Goal: Transaction & Acquisition: Purchase product/service

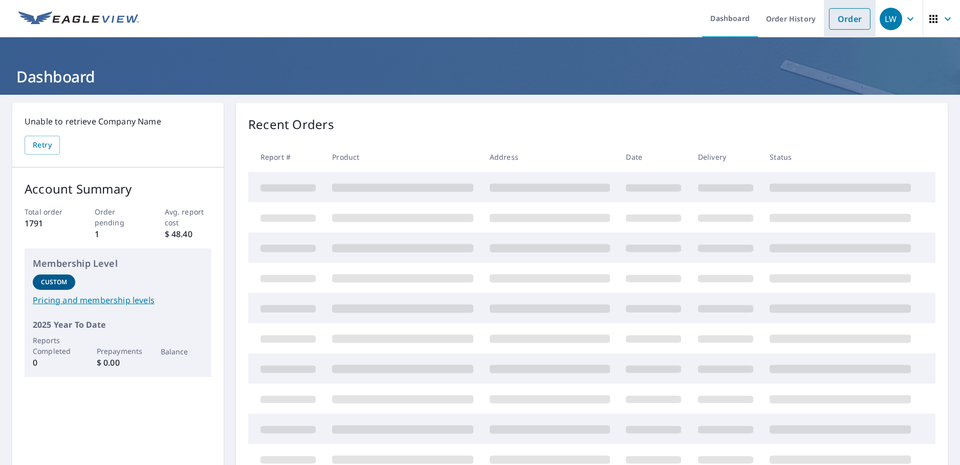
click at [848, 24] on link "Order" at bounding box center [849, 18] width 41 height 21
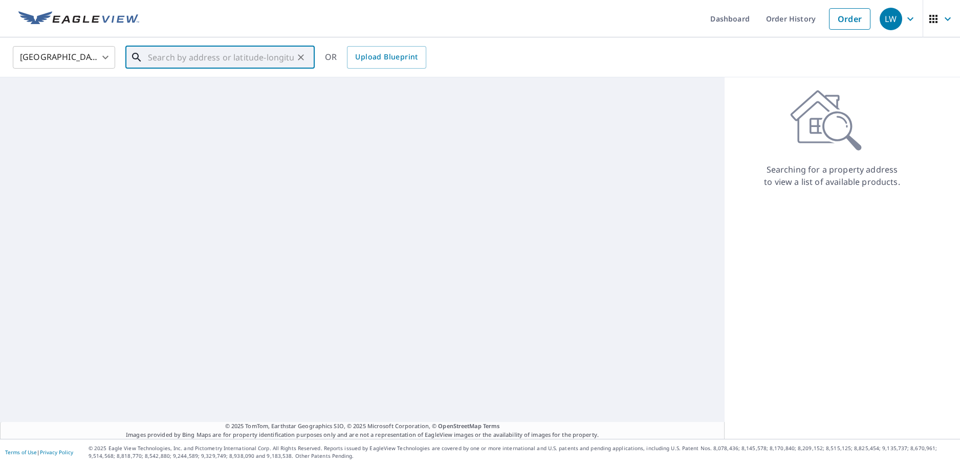
click at [196, 63] on input "text" at bounding box center [221, 57] width 146 height 29
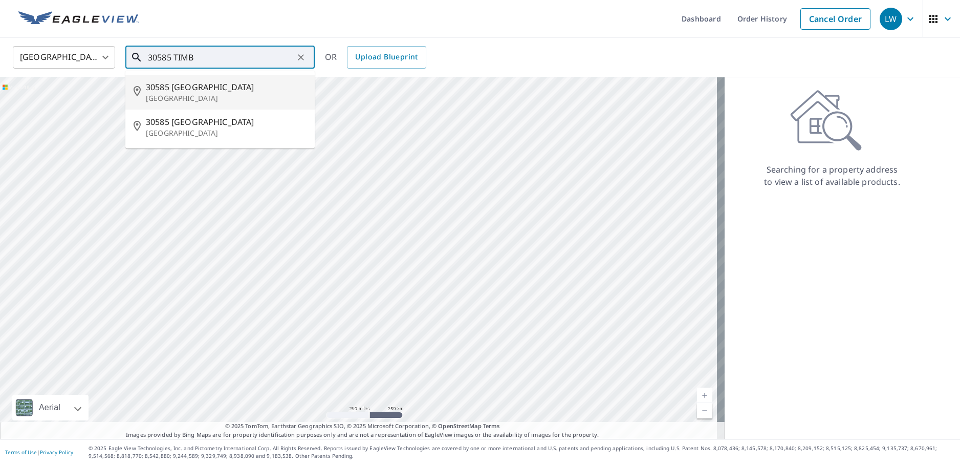
click at [273, 96] on p "[GEOGRAPHIC_DATA]" at bounding box center [226, 98] width 161 height 10
type input "[STREET_ADDRESS]"
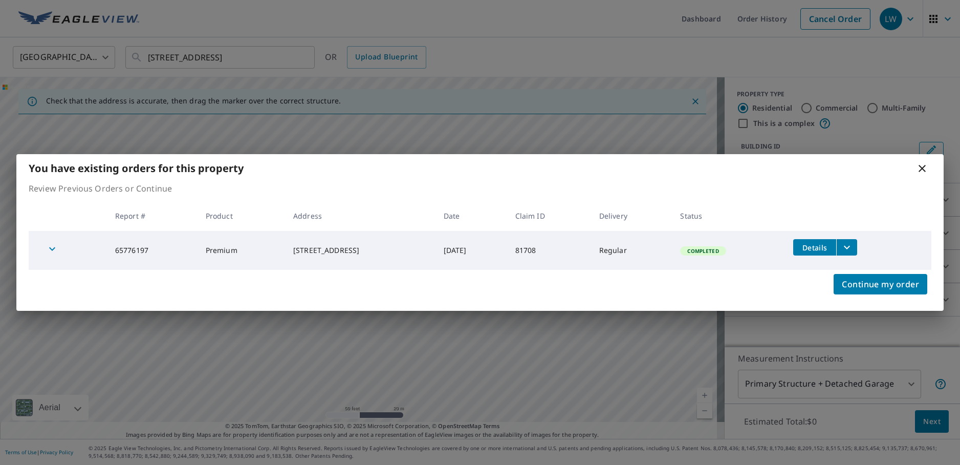
click at [924, 169] on icon at bounding box center [922, 168] width 12 height 12
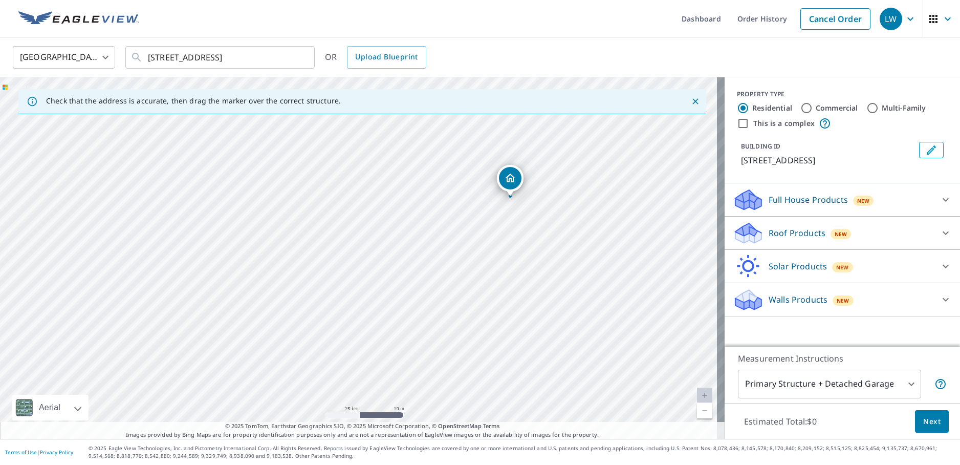
drag, startPoint x: 339, startPoint y: 275, endPoint x: 432, endPoint y: 165, distance: 144.1
click at [432, 165] on div "[STREET_ADDRESS]" at bounding box center [362, 257] width 724 height 361
drag, startPoint x: 511, startPoint y: 213, endPoint x: 490, endPoint y: 211, distance: 20.5
click at [484, 231] on div "[STREET_ADDRESS]" at bounding box center [362, 257] width 724 height 361
click at [931, 232] on div "Roof Products New Premium $21.75 - $69.5 QuickSquares™ $18 Gutter $13.75 Bid Pe…" at bounding box center [841, 232] width 235 height 33
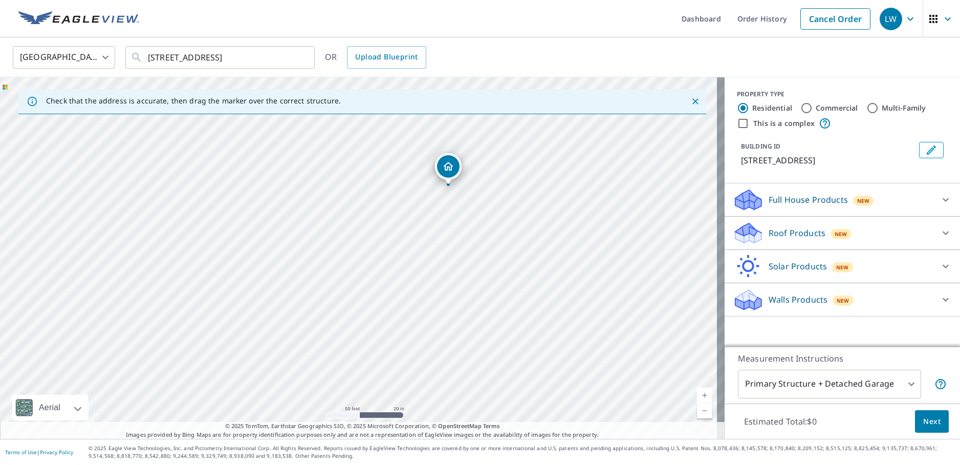
click at [942, 235] on icon at bounding box center [945, 233] width 6 height 4
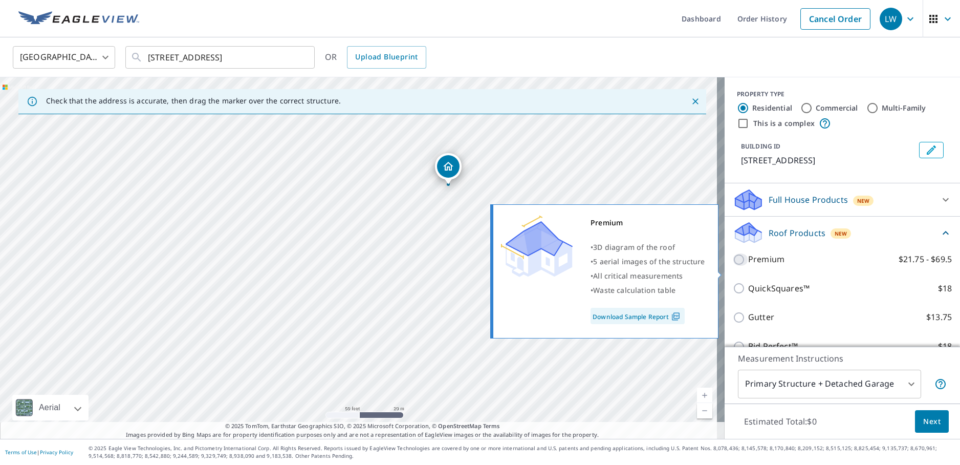
click at [733, 266] on input "Premium $21.75 - $69.5" at bounding box center [740, 259] width 15 height 12
checkbox input "true"
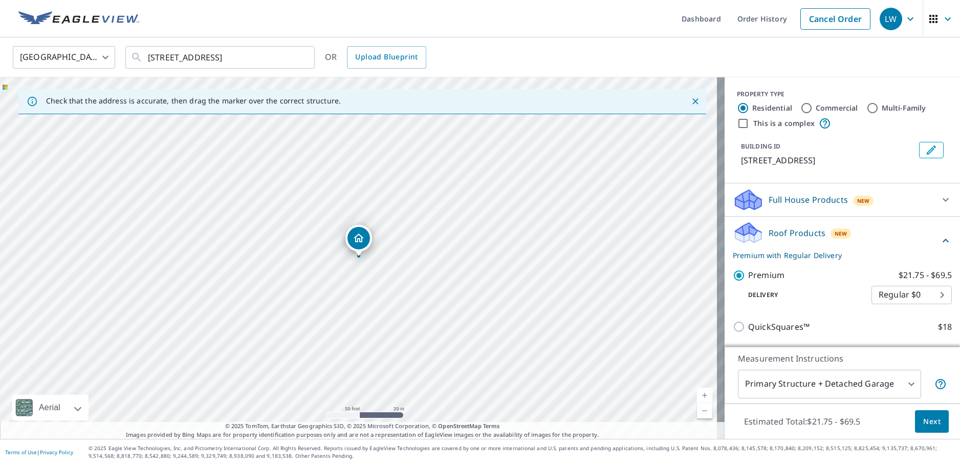
click at [869, 383] on body "LW LW Dashboard Order History Cancel Order LW [GEOGRAPHIC_DATA] [GEOGRAPHIC_DAT…" at bounding box center [480, 232] width 960 height 465
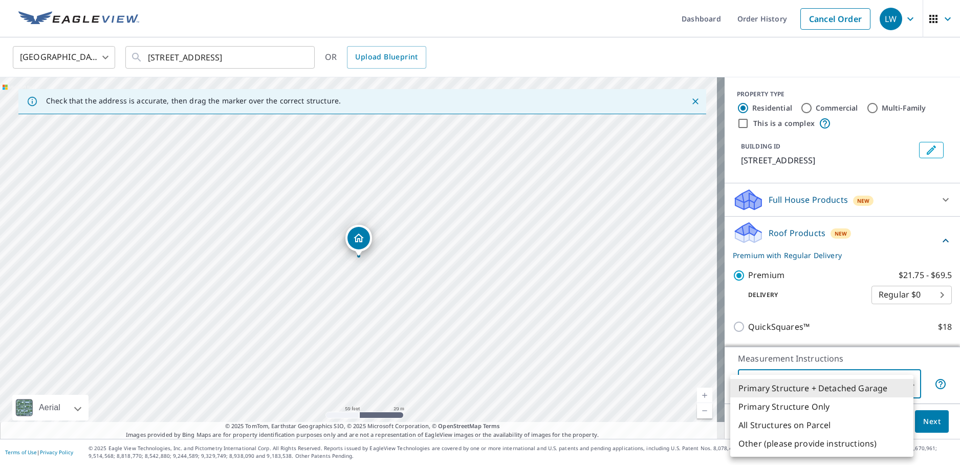
click at [835, 405] on li "Primary Structure Only" at bounding box center [821, 406] width 183 height 18
type input "2"
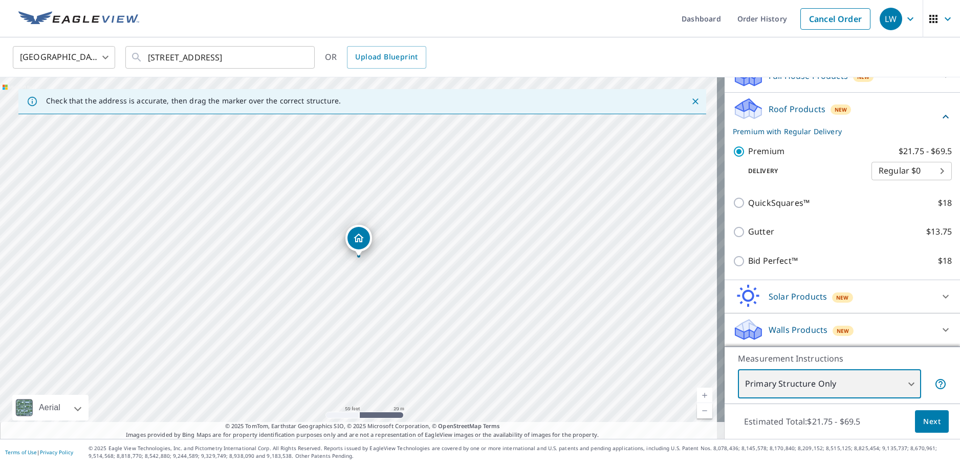
scroll to position [136, 0]
click at [924, 421] on span "Next" at bounding box center [931, 421] width 17 height 13
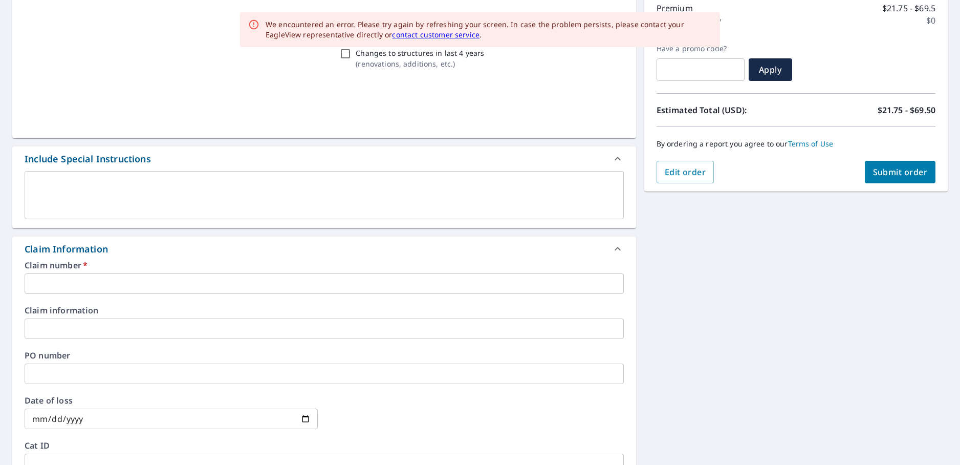
scroll to position [153, 0]
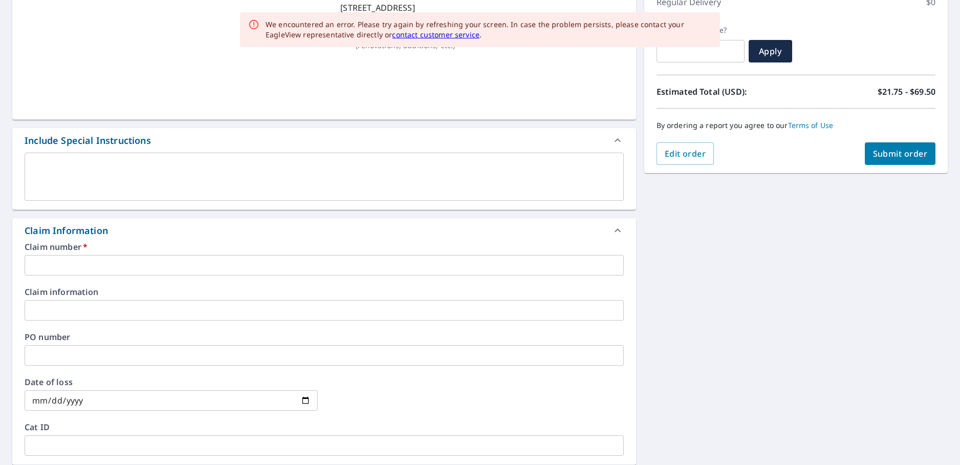
click at [82, 266] on input "text" at bounding box center [324, 265] width 599 height 20
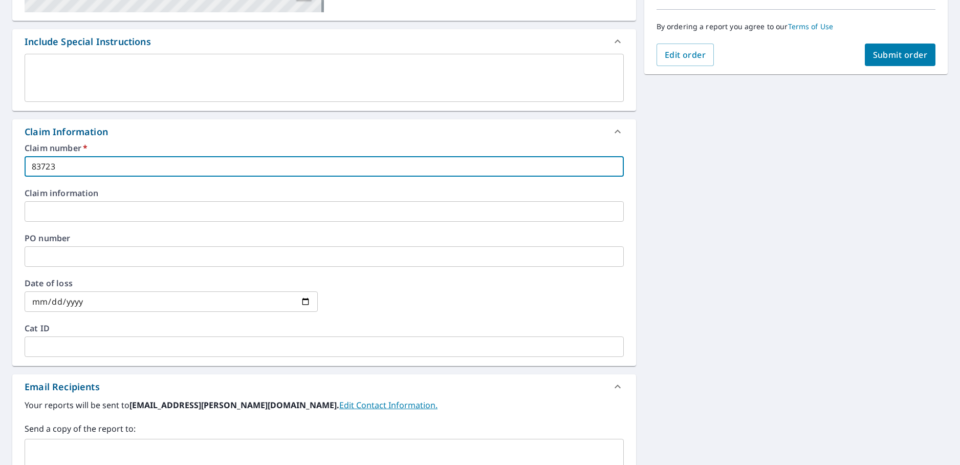
scroll to position [307, 0]
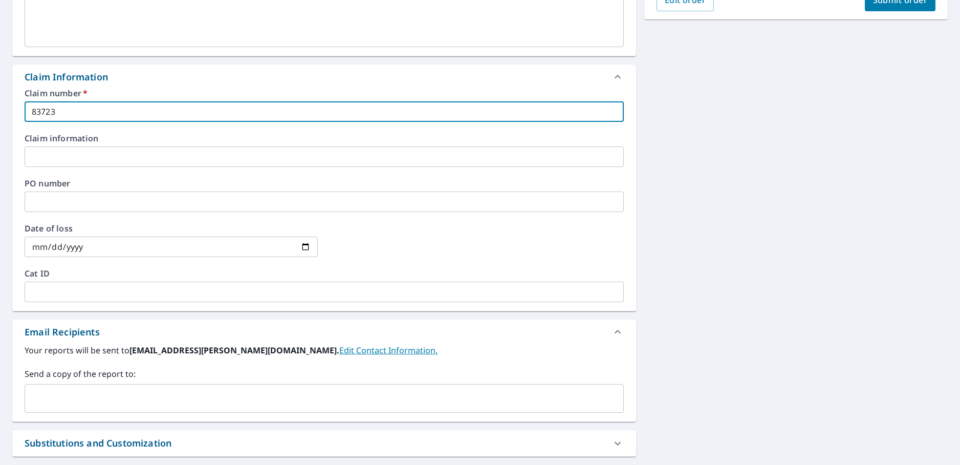
type input "83723"
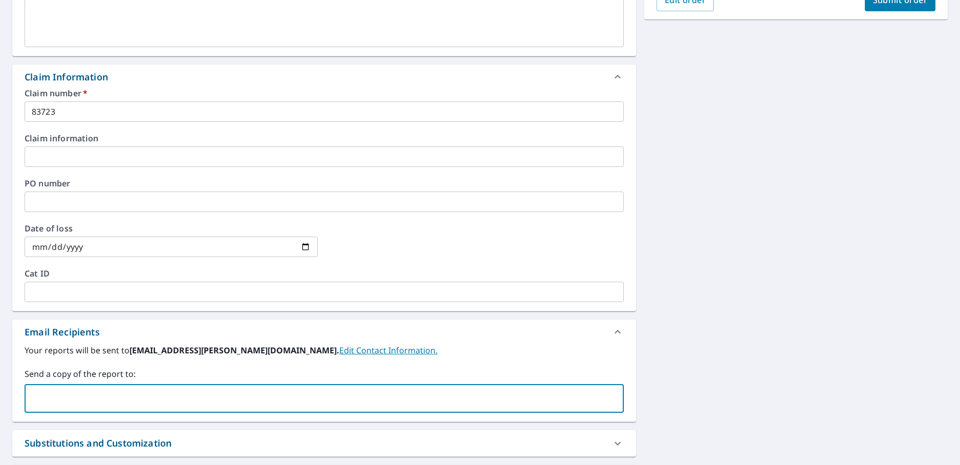
click at [93, 394] on input "text" at bounding box center [316, 397] width 575 height 19
paste input "[EMAIL_ADDRESS][DOMAIN_NAME]"
type input "[EMAIL_ADDRESS][DOMAIN_NAME]"
type input "[EMAIL_ADDRESS][PERSON_NAME][DOMAIN_NAME]"
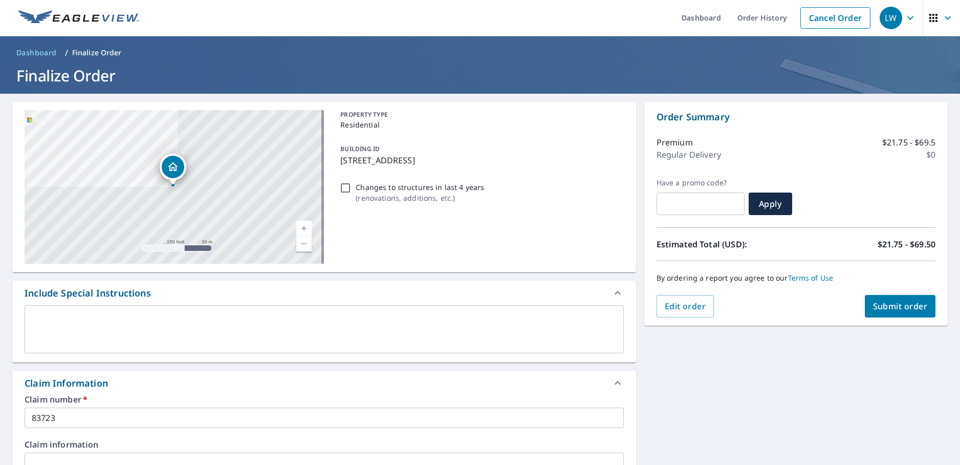
scroll to position [0, 0]
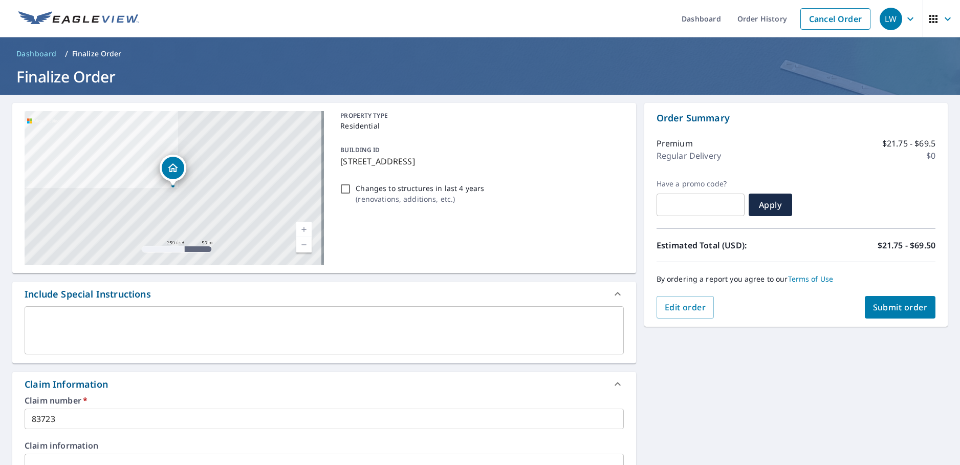
click at [908, 309] on span "Submit order" at bounding box center [900, 306] width 55 height 11
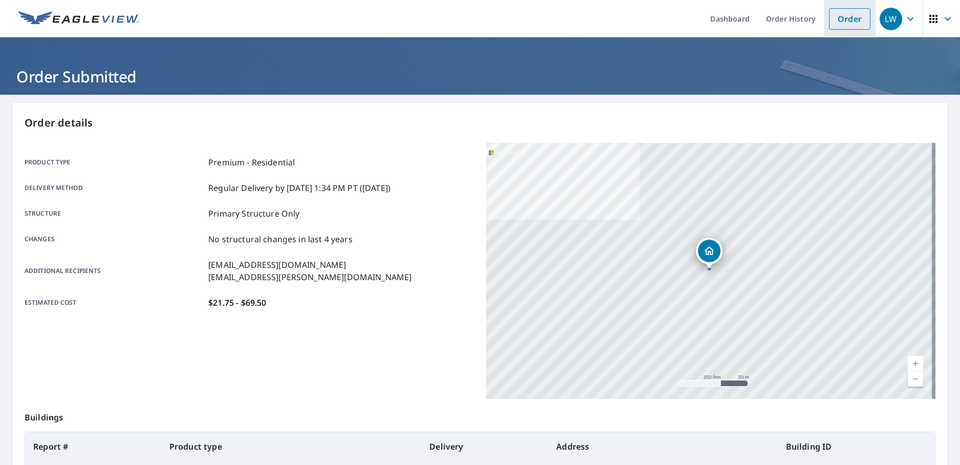
drag, startPoint x: 840, startPoint y: 16, endPoint x: 835, endPoint y: 18, distance: 5.3
click at [840, 16] on link "Order" at bounding box center [849, 18] width 41 height 21
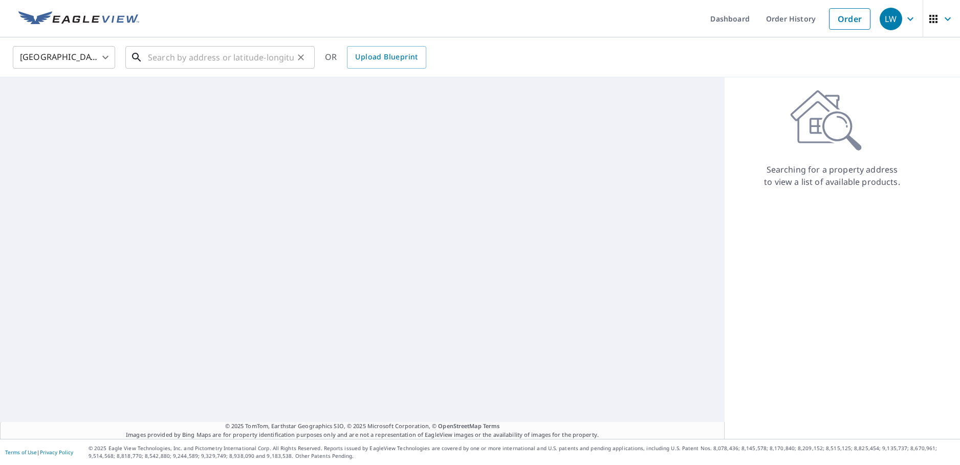
click at [192, 58] on input "text" at bounding box center [221, 57] width 146 height 29
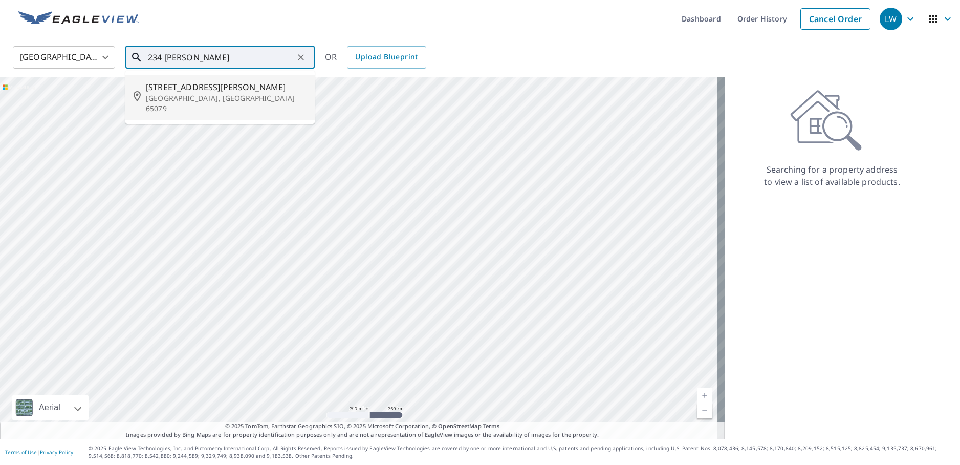
click at [262, 95] on p "[GEOGRAPHIC_DATA], [GEOGRAPHIC_DATA] 65079" at bounding box center [226, 103] width 161 height 20
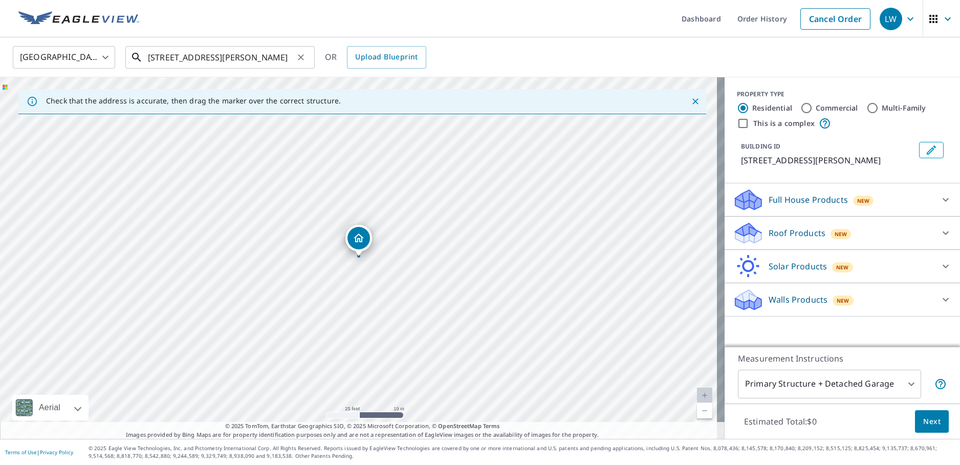
click at [231, 60] on input "[STREET_ADDRESS][PERSON_NAME]" at bounding box center [221, 57] width 146 height 29
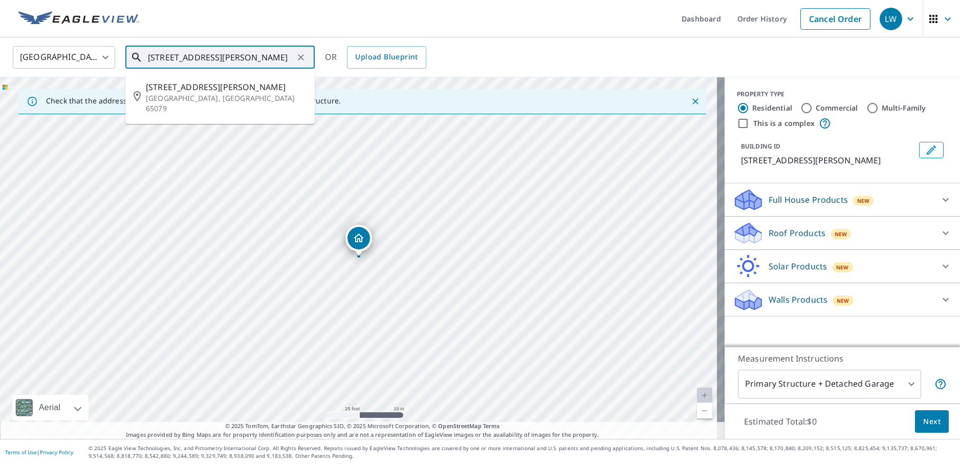
click at [247, 83] on span "[STREET_ADDRESS][PERSON_NAME]" at bounding box center [226, 87] width 161 height 12
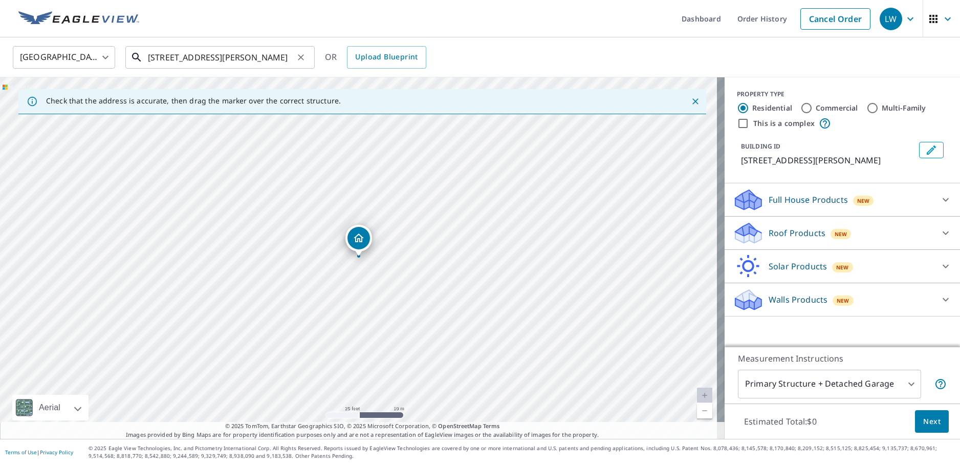
click at [157, 59] on input "[STREET_ADDRESS][PERSON_NAME]" at bounding box center [221, 57] width 146 height 29
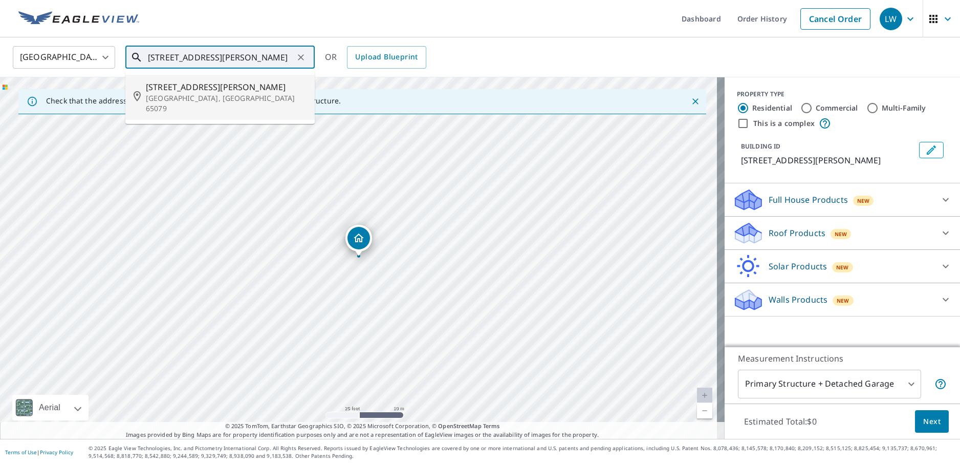
click at [231, 59] on input "[STREET_ADDRESS][PERSON_NAME]" at bounding box center [221, 57] width 146 height 29
click at [199, 95] on p "[GEOGRAPHIC_DATA], [GEOGRAPHIC_DATA] 65079" at bounding box center [226, 103] width 161 height 20
type input "[STREET_ADDRESS][PERSON_NAME]"
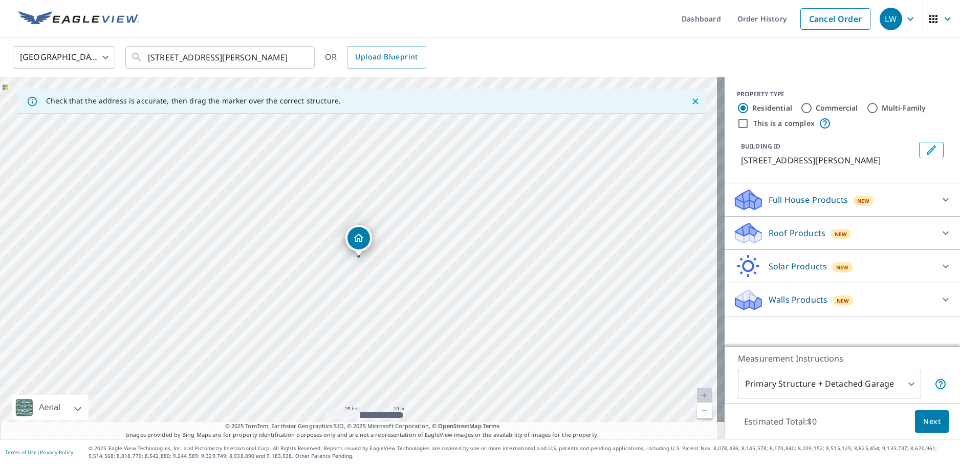
click at [896, 238] on div "Roof Products New" at bounding box center [833, 233] width 201 height 24
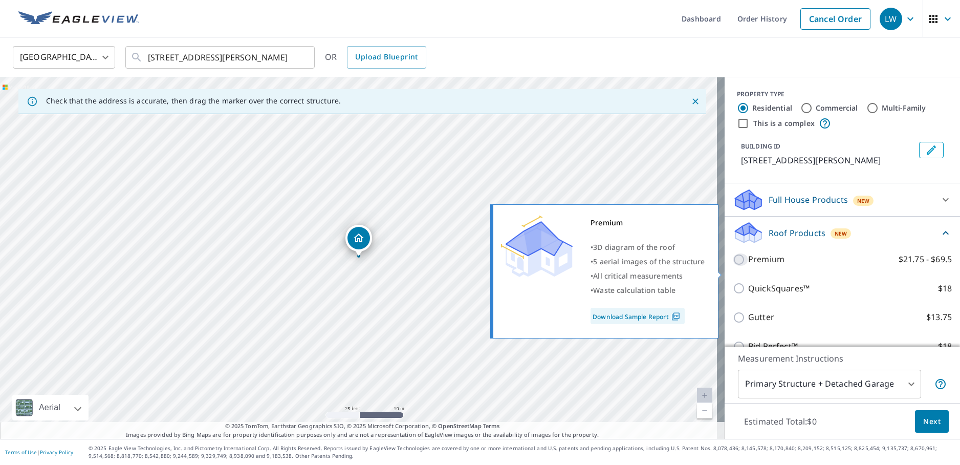
click at [733, 266] on input "Premium $21.75 - $69.5" at bounding box center [740, 259] width 15 height 12
checkbox input "true"
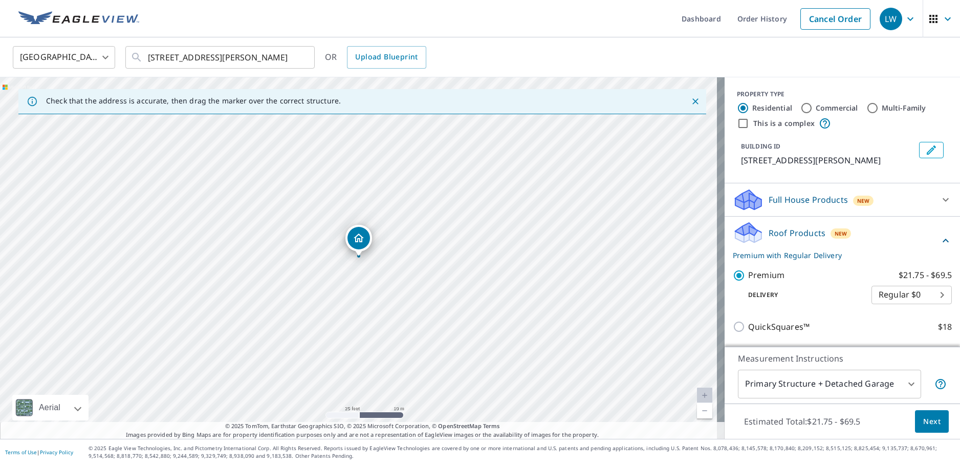
click at [923, 417] on span "Next" at bounding box center [931, 421] width 17 height 13
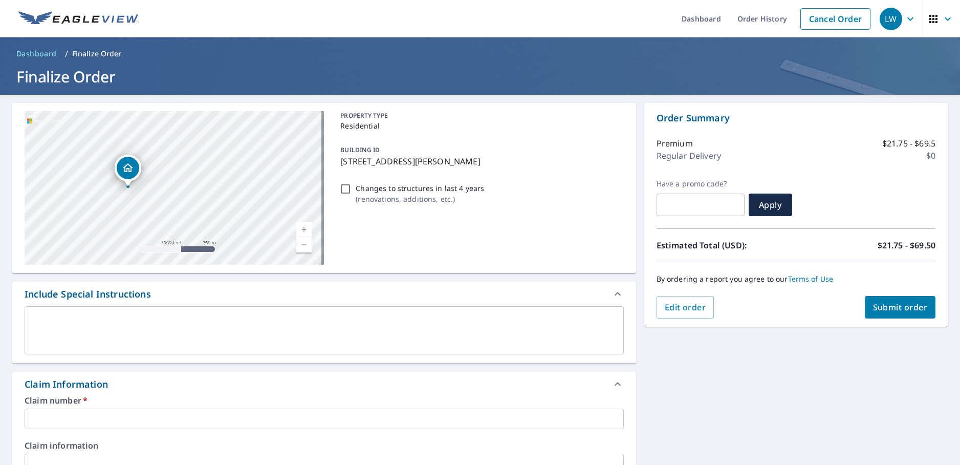
click at [72, 410] on input "text" at bounding box center [324, 418] width 599 height 20
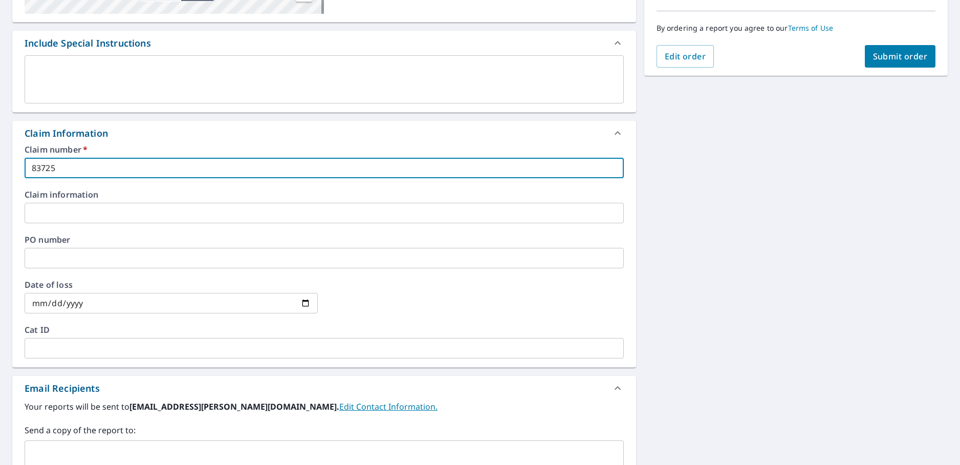
scroll to position [307, 0]
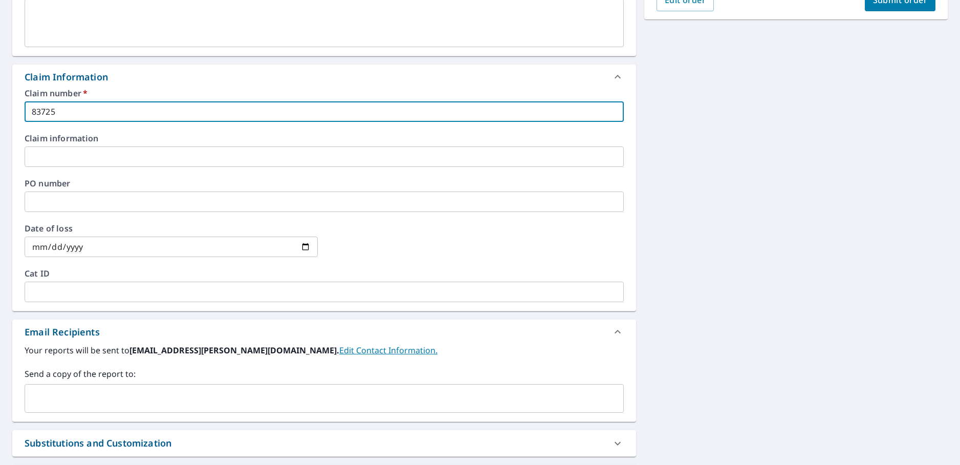
type input "83725"
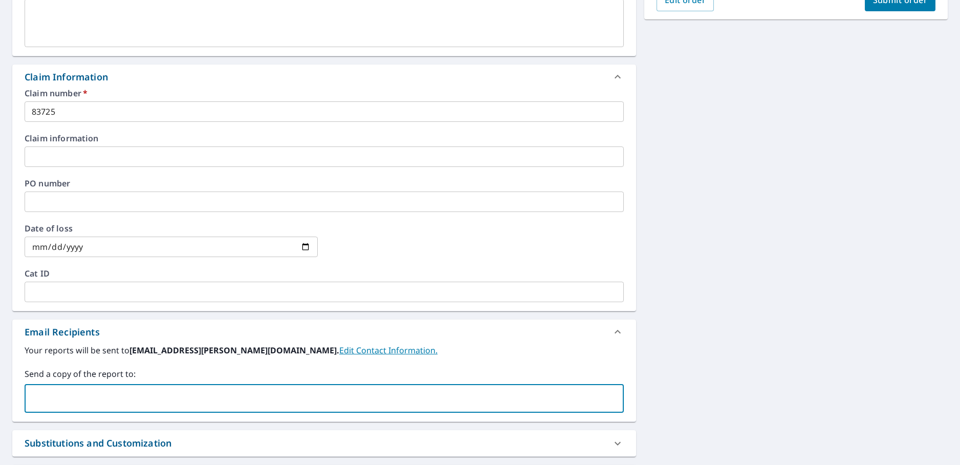
paste input "[EMAIL_ADDRESS][DOMAIN_NAME]"
type input "[EMAIL_ADDRESS][DOMAIN_NAME]"
type input "[EMAIL_ADDRESS][PERSON_NAME][DOMAIN_NAME]"
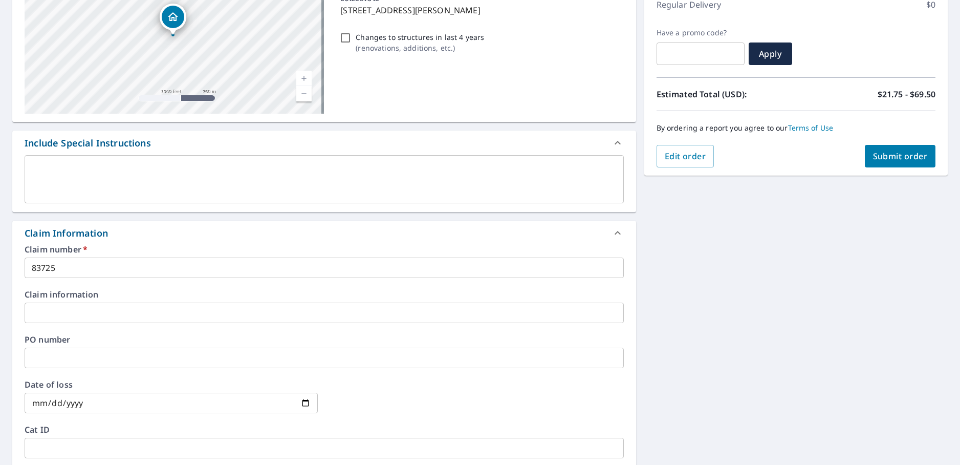
scroll to position [0, 0]
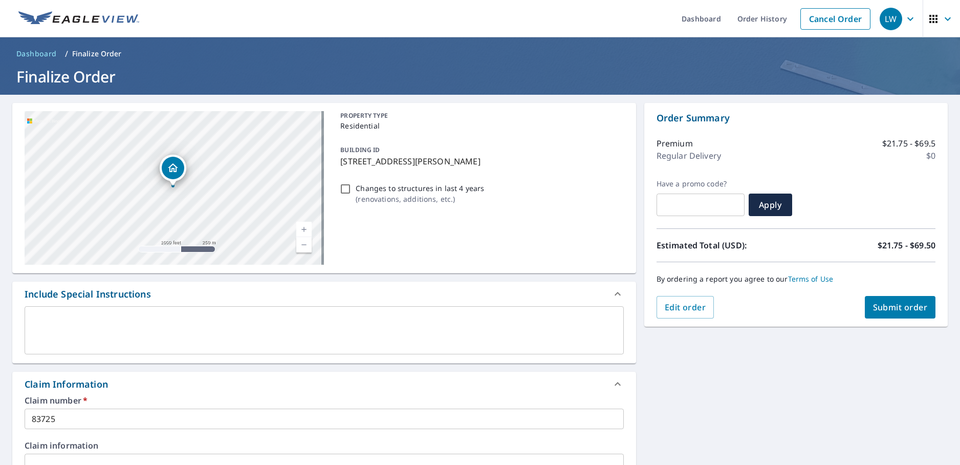
click at [873, 303] on span "Submit order" at bounding box center [900, 306] width 55 height 11
